Goal: Task Accomplishment & Management: Use online tool/utility

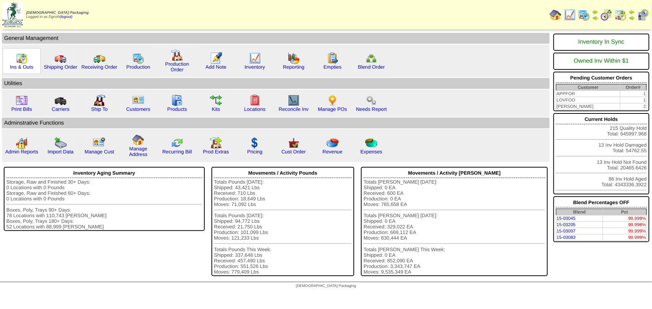
click at [20, 59] on img at bounding box center [22, 58] width 12 height 12
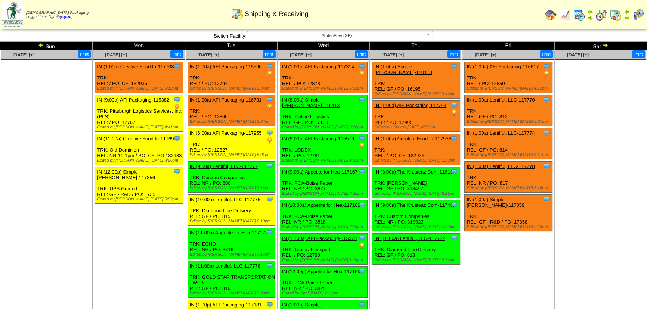
click at [41, 43] on img at bounding box center [41, 45] width 6 height 6
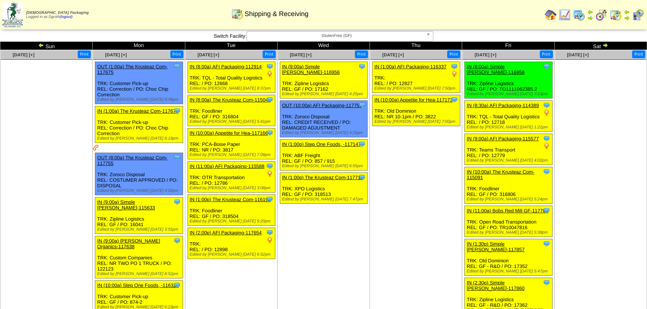
click at [41, 43] on img at bounding box center [41, 45] width 6 height 6
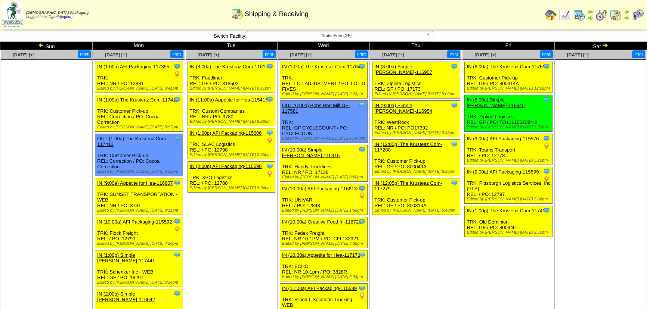
click at [41, 43] on img at bounding box center [41, 45] width 6 height 6
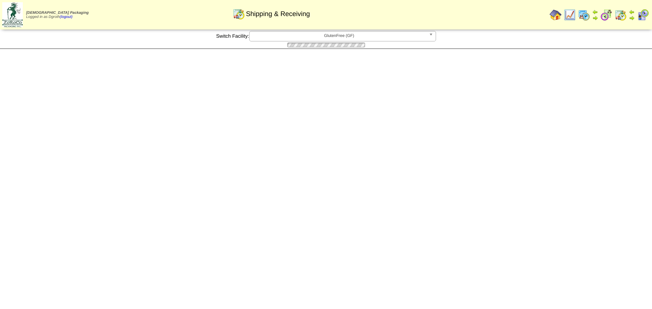
click at [41, 43] on div at bounding box center [326, 44] width 652 height 7
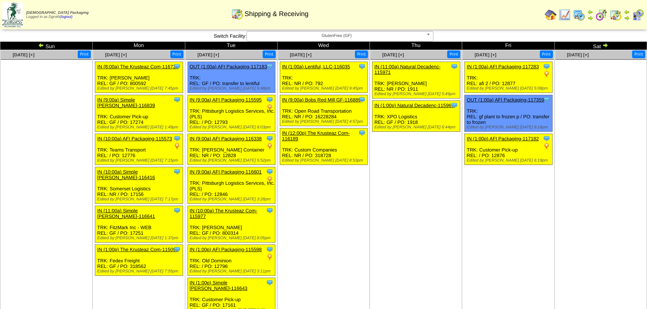
click at [43, 44] on img at bounding box center [41, 45] width 6 height 6
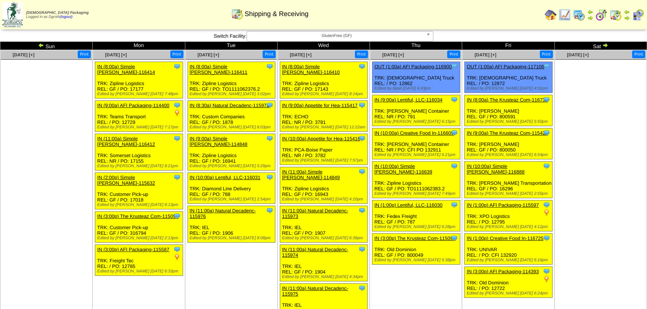
click at [43, 44] on img at bounding box center [41, 45] width 6 height 6
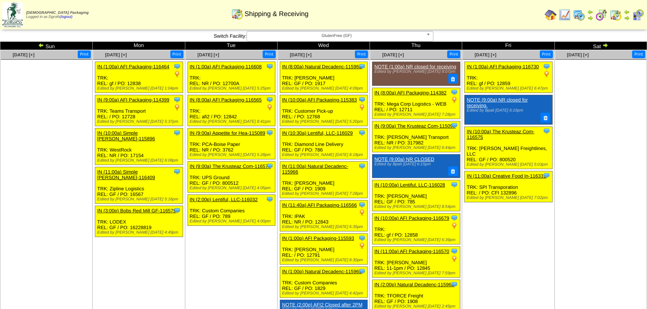
click at [43, 44] on img at bounding box center [41, 45] width 6 height 6
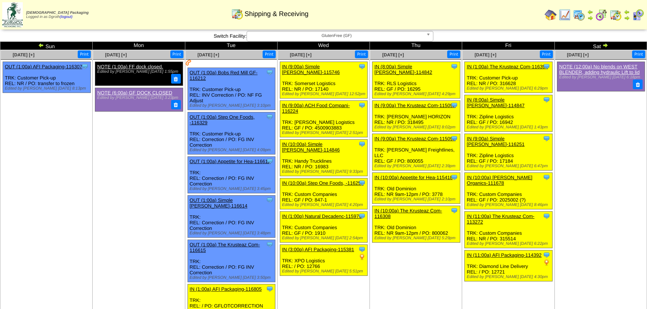
click at [41, 43] on img at bounding box center [41, 45] width 6 height 6
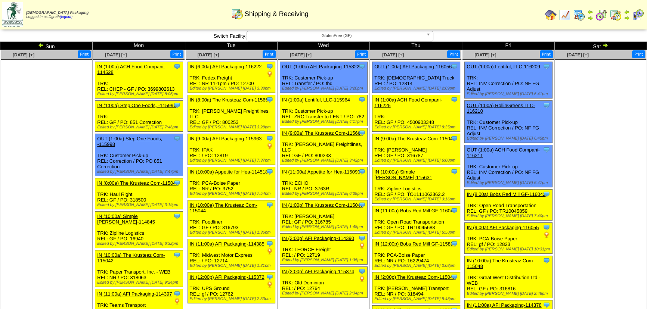
click at [41, 43] on img at bounding box center [41, 45] width 6 height 6
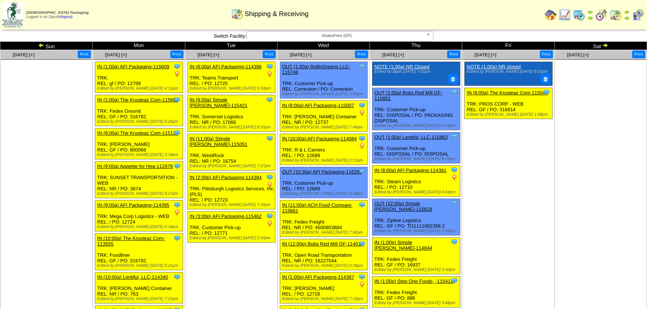
click at [41, 44] on img at bounding box center [41, 45] width 6 height 6
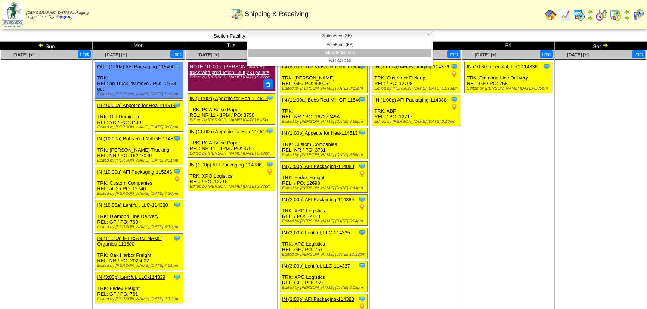
click at [370, 34] on span "GlutenFree (GF)" at bounding box center [336, 35] width 173 height 9
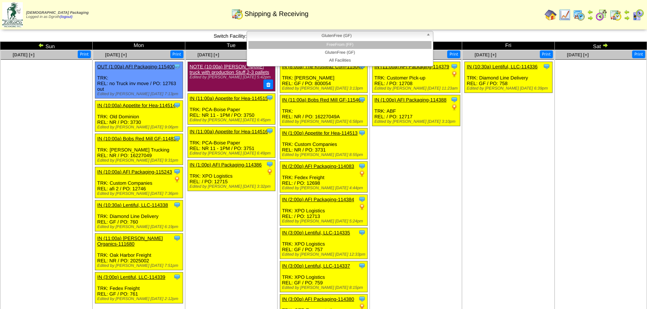
click at [343, 44] on li "FreeFrom (FF)" at bounding box center [339, 45] width 183 height 8
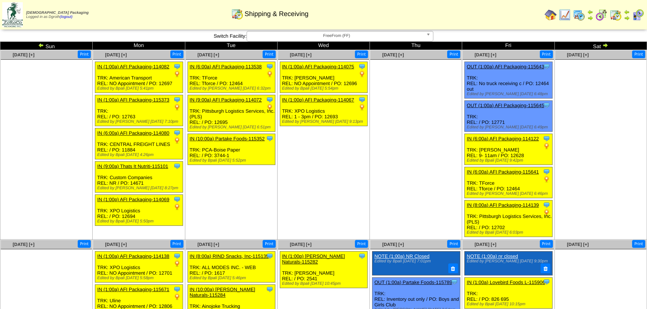
click at [606, 46] on img at bounding box center [605, 45] width 6 height 6
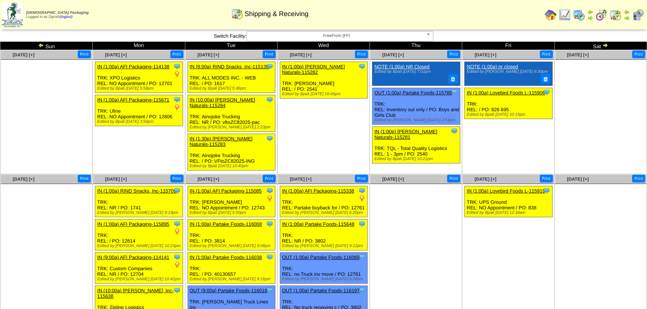
click at [605, 44] on img at bounding box center [605, 45] width 6 height 6
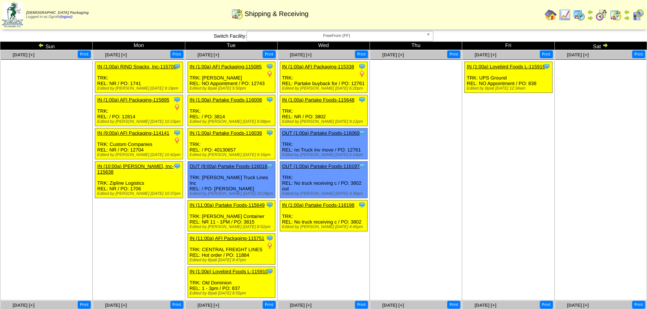
click at [548, 16] on img at bounding box center [550, 15] width 12 height 12
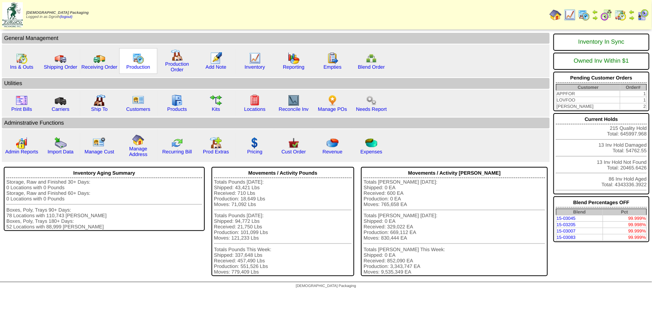
click at [137, 58] on img at bounding box center [138, 58] width 12 height 12
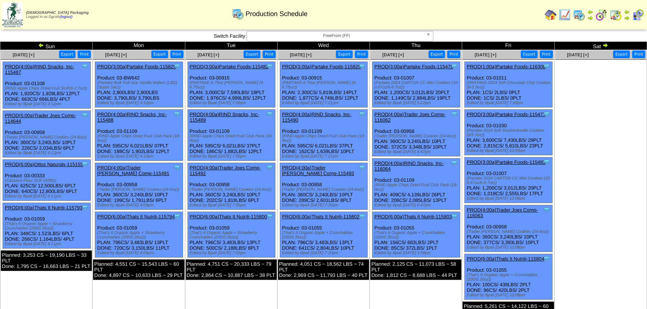
click at [41, 44] on img at bounding box center [41, 45] width 6 height 6
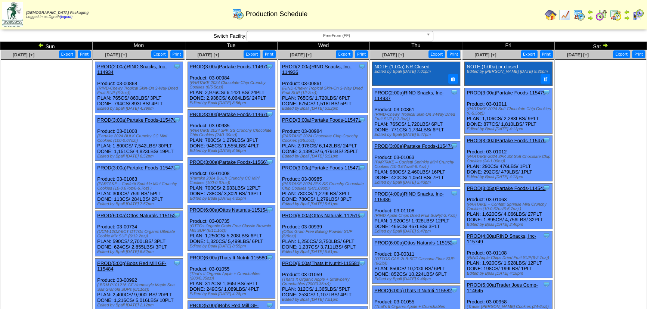
click at [41, 44] on img at bounding box center [41, 45] width 6 height 6
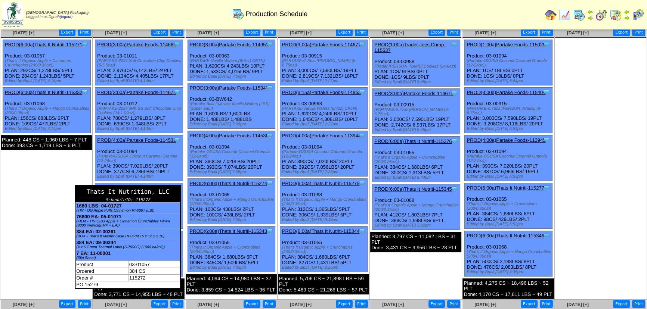
scroll to position [34, 0]
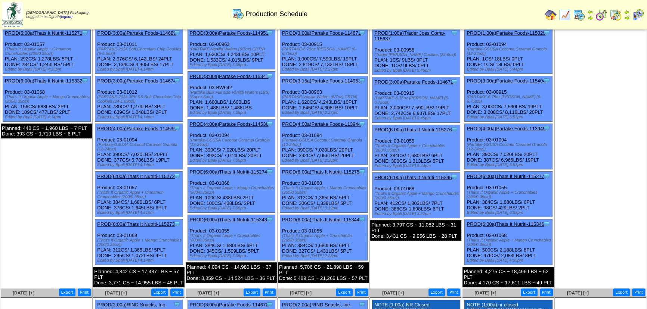
click at [128, 175] on link "PROD(6:00a)Thats It Nutriti-115272" at bounding box center [135, 177] width 77 height 6
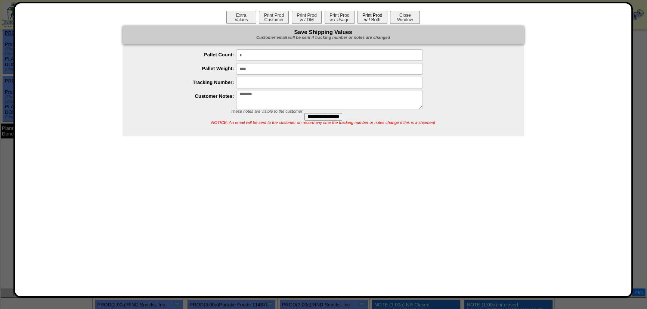
click at [374, 14] on button "Print Prod w / Both" at bounding box center [372, 17] width 30 height 13
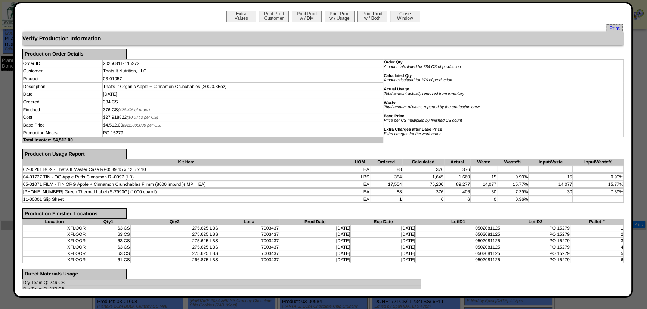
scroll to position [0, 0]
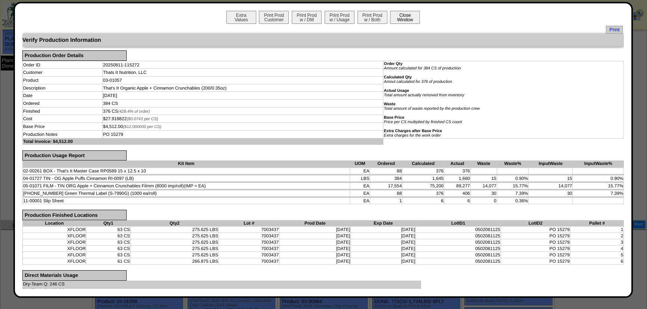
click at [413, 13] on button "Close Window" at bounding box center [405, 17] width 30 height 13
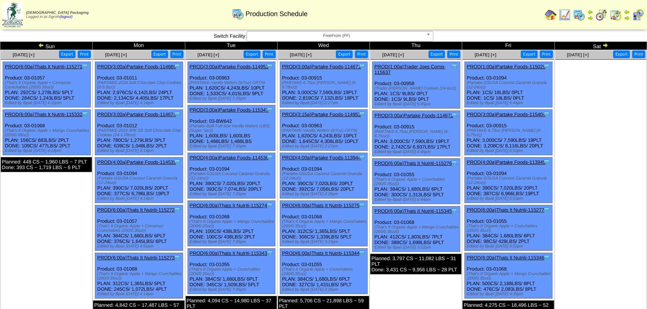
click at [38, 43] on img at bounding box center [41, 45] width 6 height 6
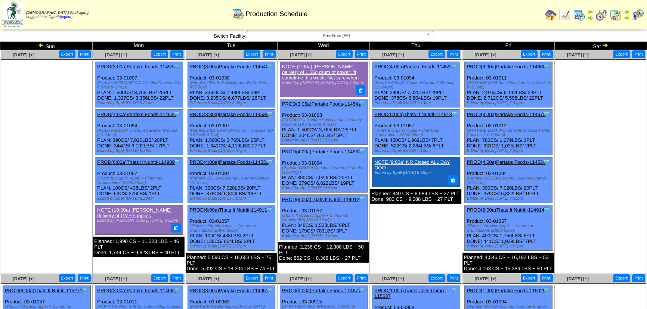
drag, startPoint x: 0, startPoint y: 0, endPoint x: 40, endPoint y: 44, distance: 59.8
click at [40, 44] on img at bounding box center [41, 45] width 6 height 6
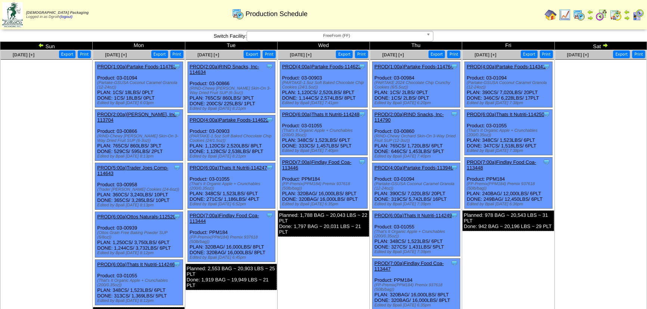
click at [40, 44] on img at bounding box center [41, 45] width 6 height 6
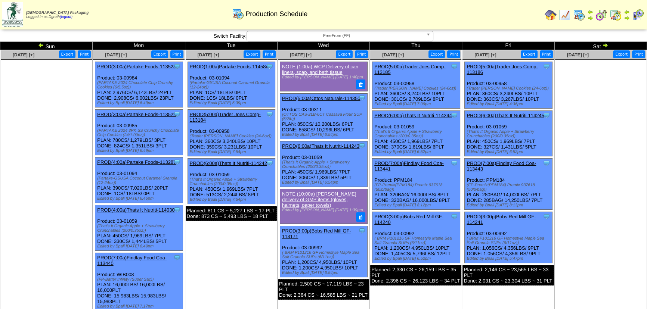
click at [41, 46] on img at bounding box center [41, 45] width 6 height 6
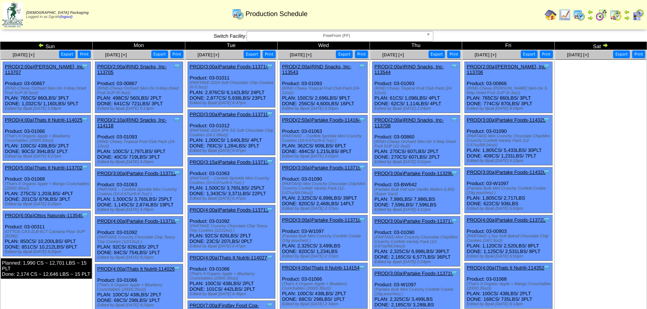
click at [65, 166] on link "PROD(5:00a)Thats It Nutriti-113702" at bounding box center [43, 168] width 77 height 6
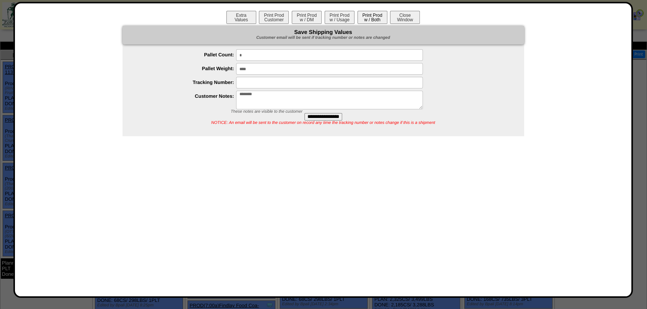
click at [376, 17] on button "Print Prod w / Both" at bounding box center [372, 17] width 30 height 13
